Goal: Find specific page/section: Find specific page/section

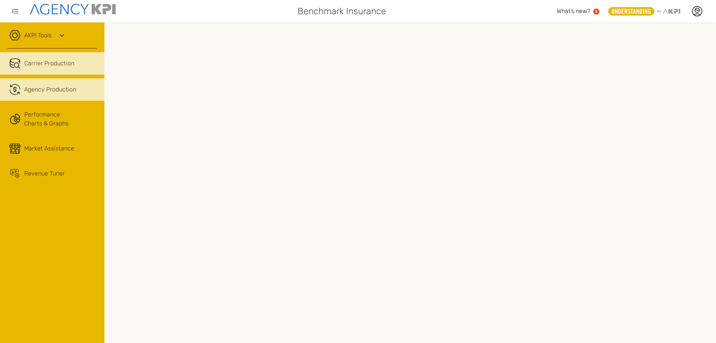
click at [58, 88] on span "Agency Production" at bounding box center [50, 89] width 52 height 9
